Goal: Communication & Community: Answer question/provide support

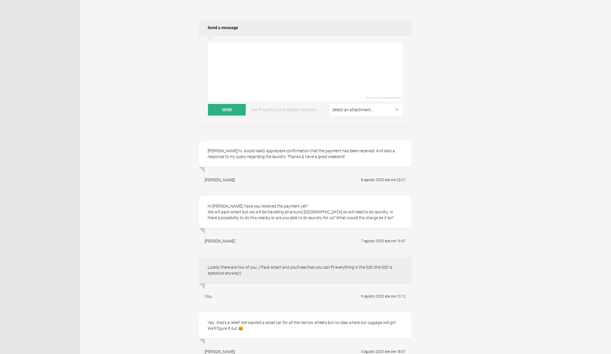
scroll to position [197, 0]
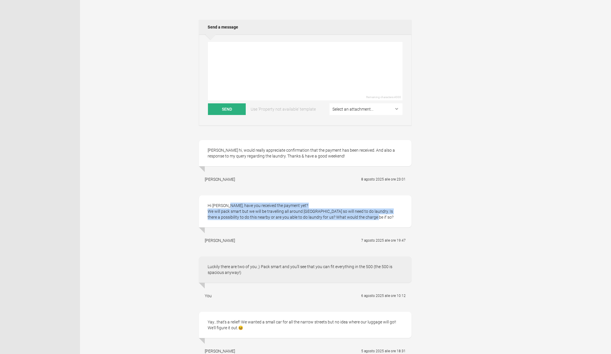
drag, startPoint x: 356, startPoint y: 225, endPoint x: 207, endPoint y: 215, distance: 149.3
click at [207, 215] on div "Hi [PERSON_NAME], have you received the payment yet? We will pack smart but we …" at bounding box center [305, 211] width 213 height 32
copy div "Hi [PERSON_NAME], have you received the payment yet? We will pack smart but we …"
drag, startPoint x: 318, startPoint y: 163, endPoint x: 208, endPoint y: 160, distance: 109.7
click at [208, 160] on div "[PERSON_NAME] hi, would really appreciate confirmation that the payment has bee…" at bounding box center [305, 153] width 213 height 26
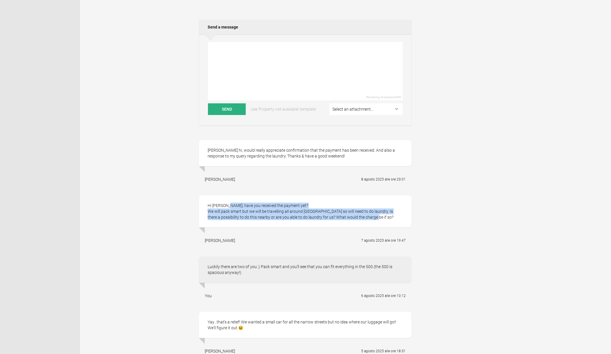
copy div "[PERSON_NAME] hi, would really appreciate confirmation that the payment has bee…"
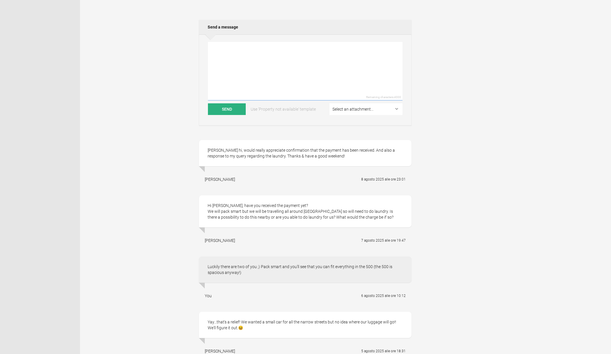
click at [218, 55] on textarea at bounding box center [305, 71] width 195 height 58
paste textarea "Hi [PERSON_NAME], sorry for the late reply. I'm away from home (on vacation). P…"
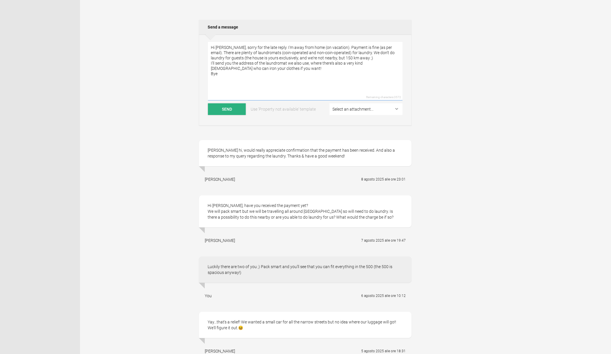
type textarea "Hi [PERSON_NAME], sorry for the late reply. I'm away from home (on vacation). P…"
click at [228, 115] on button "Send" at bounding box center [227, 109] width 38 height 12
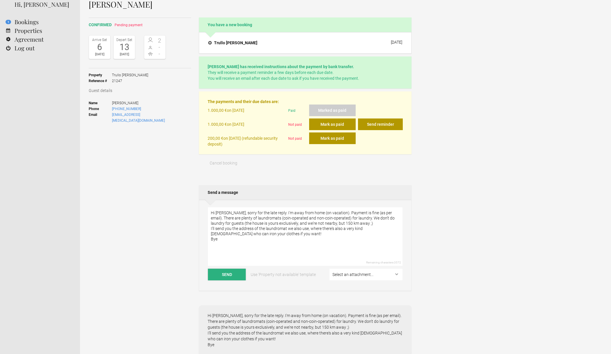
scroll to position [13, 0]
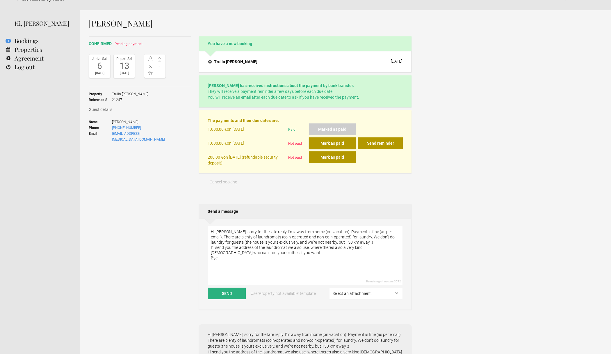
click at [333, 146] on button "Mark as paid" at bounding box center [332, 143] width 47 height 12
